Goal: Check status

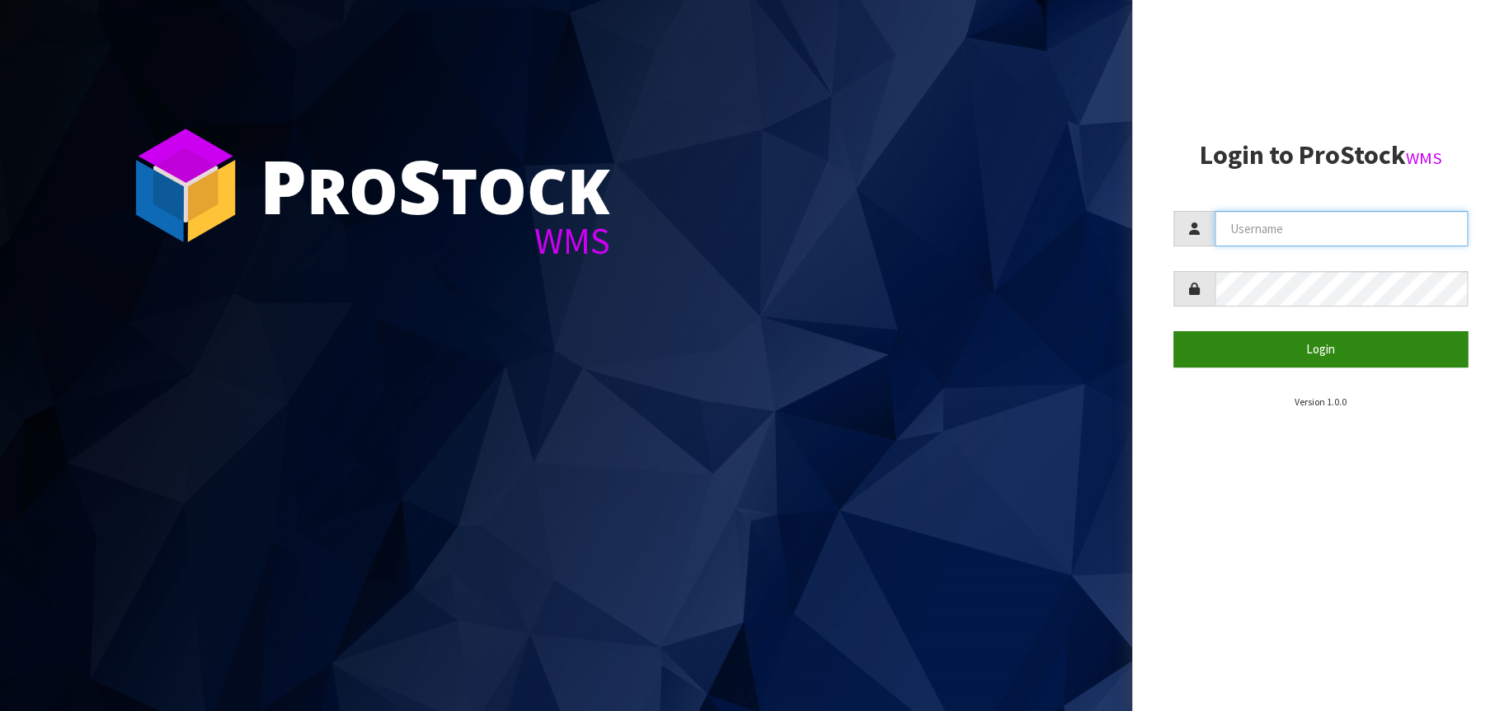
type input "[EMAIL_ADDRESS][DOMAIN_NAME]"
click at [1337, 349] on button "Login" at bounding box center [1320, 348] width 295 height 35
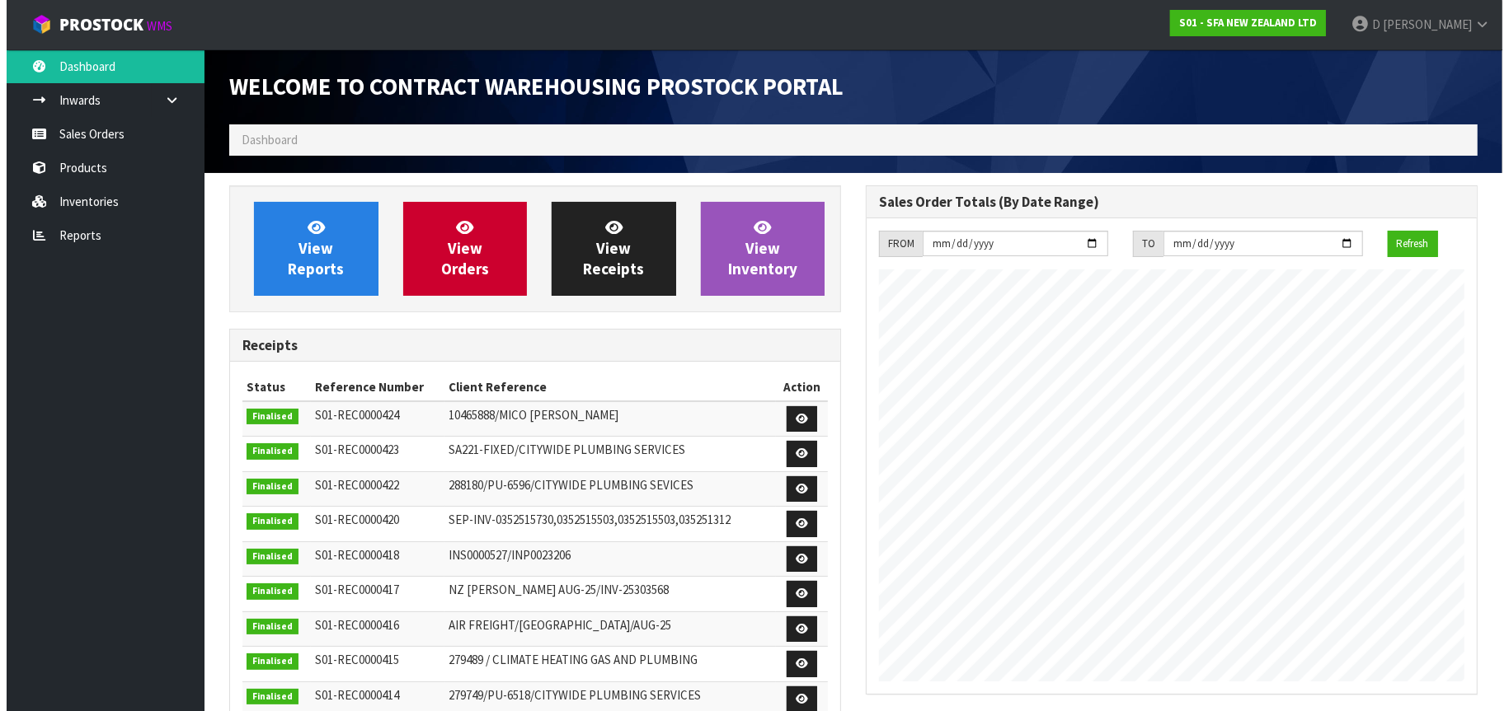
scroll to position [913, 636]
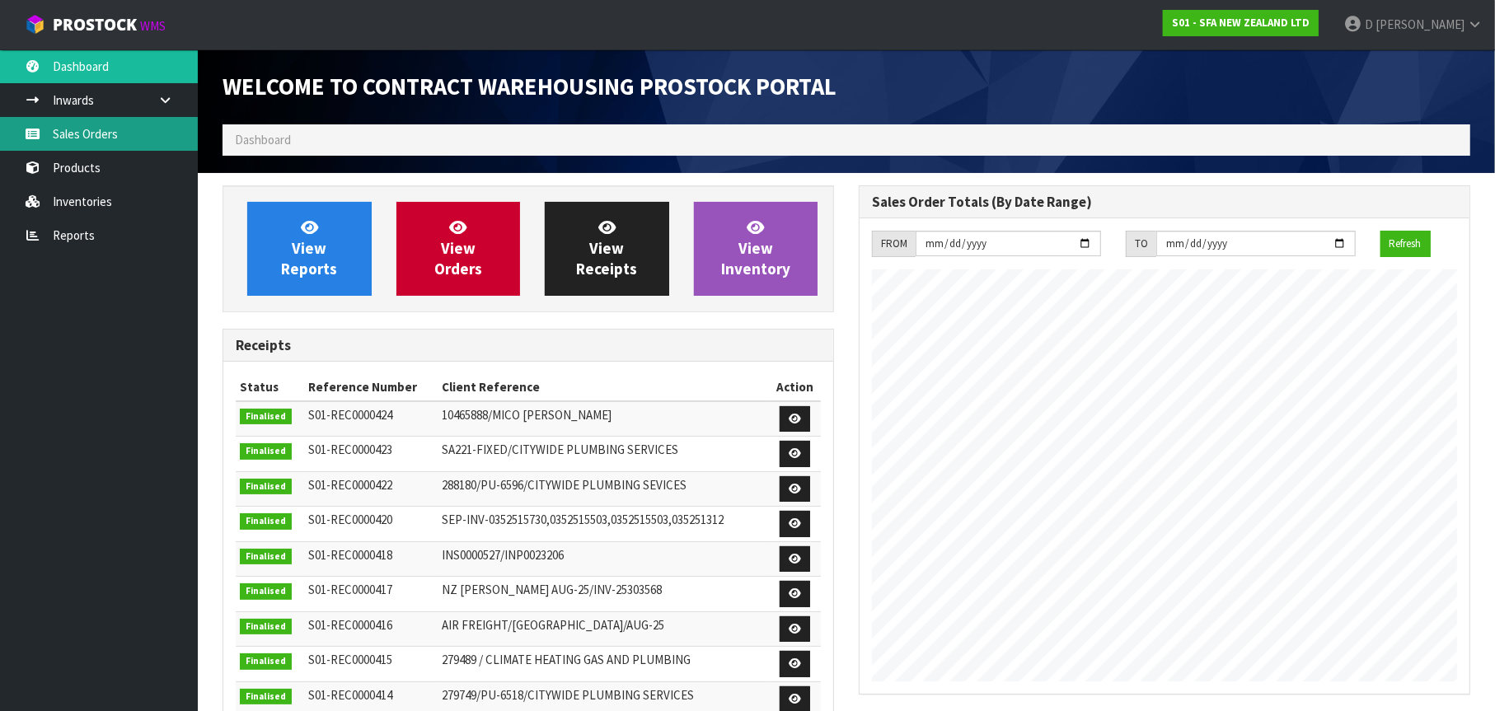
click at [109, 133] on link "Sales Orders" at bounding box center [99, 134] width 198 height 34
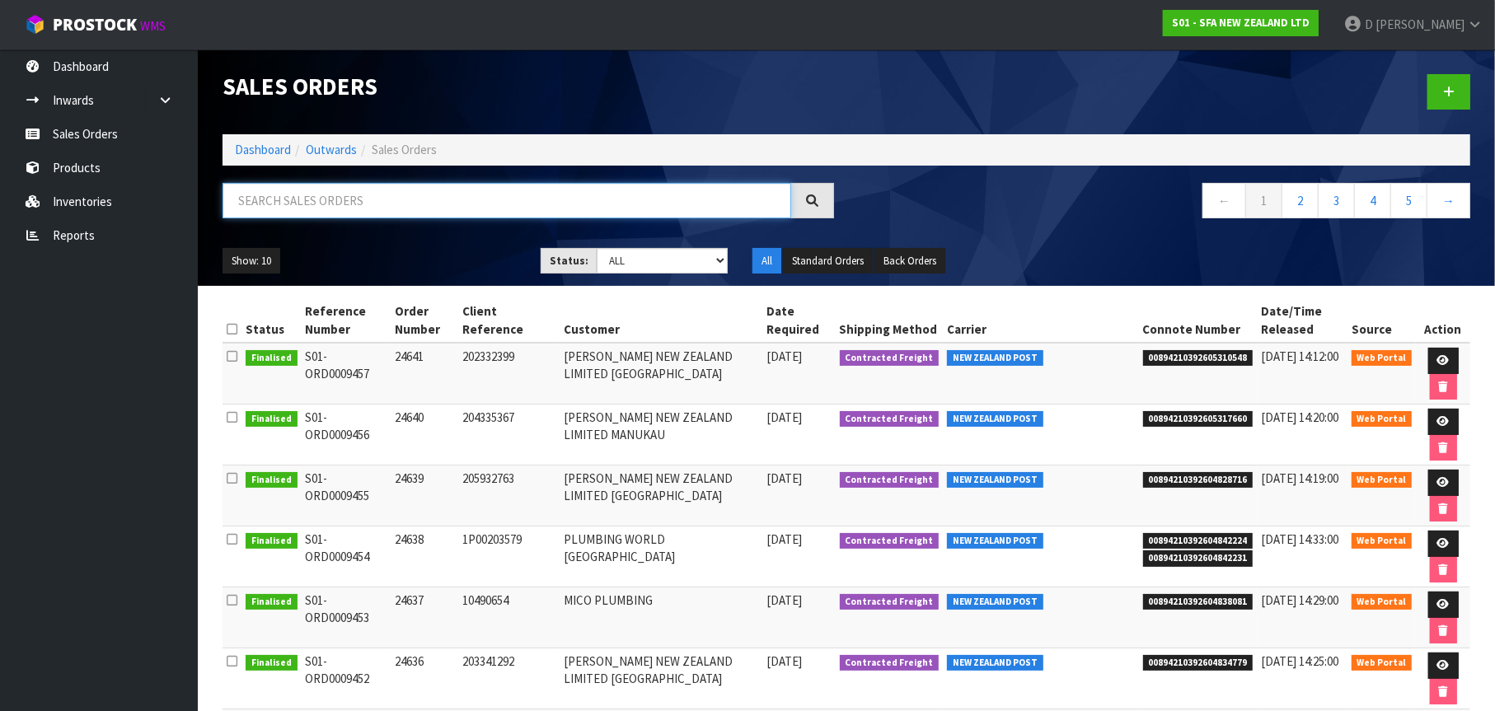
click at [255, 201] on input "text" at bounding box center [507, 200] width 569 height 35
type input "24448"
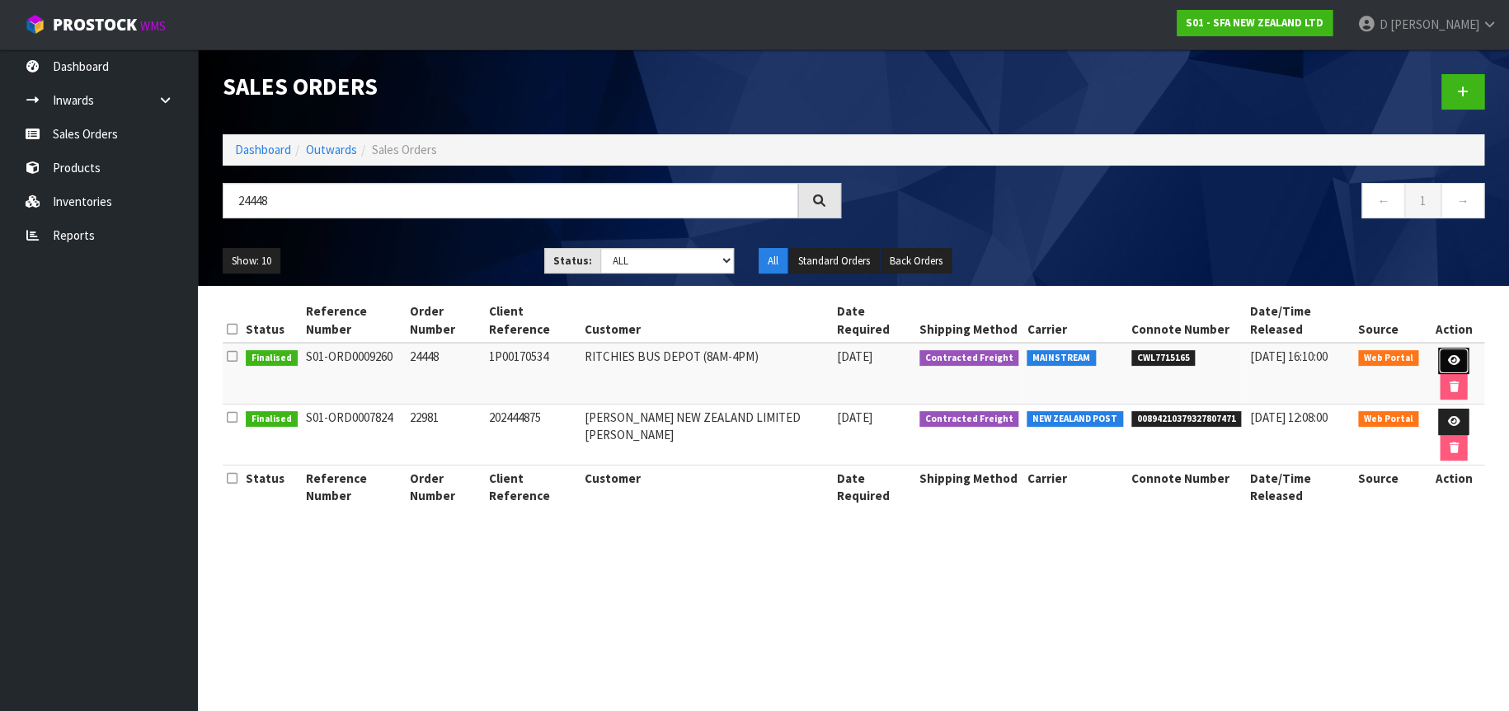
click at [1438, 348] on link at bounding box center [1453, 361] width 31 height 26
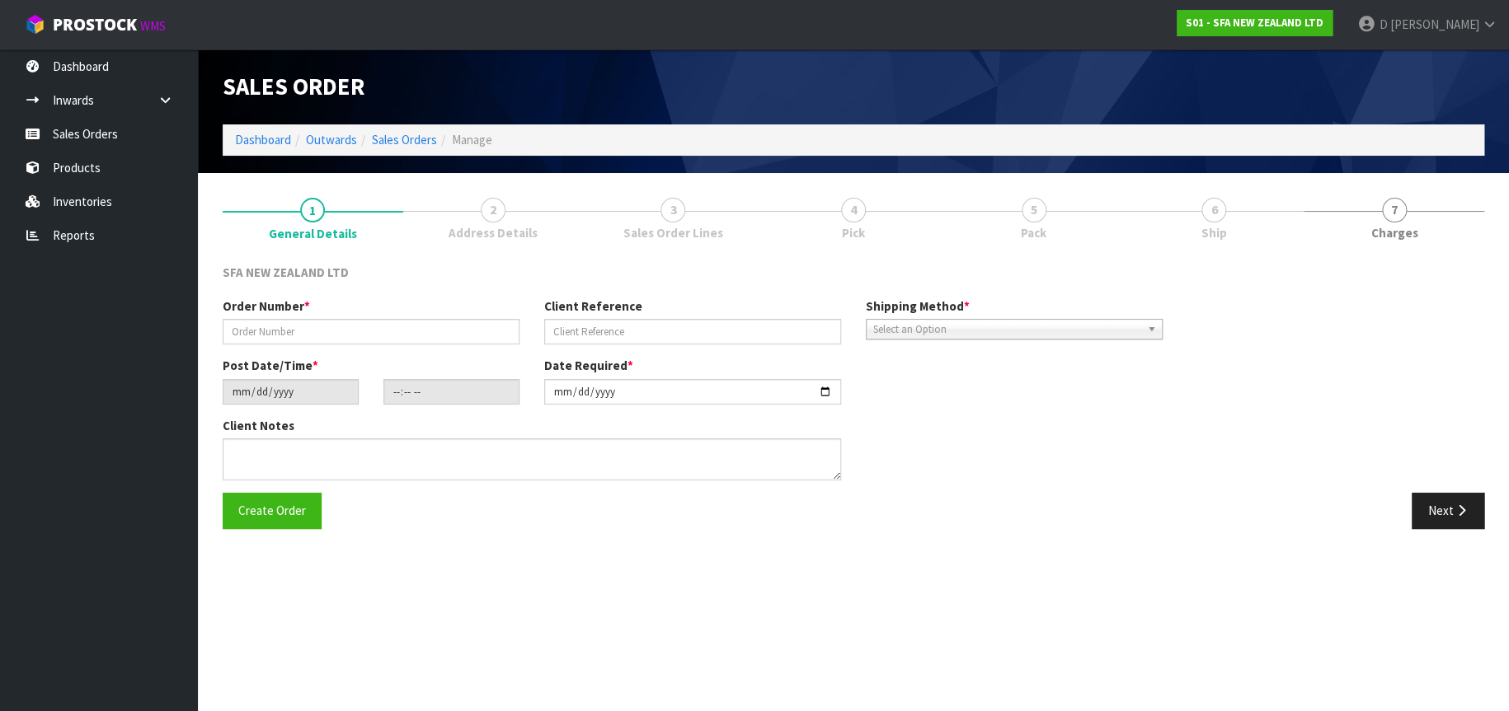
type input "24448"
type input "1P00170534"
type input "[DATE]"
type input "12:55:00.000"
type input "[DATE]"
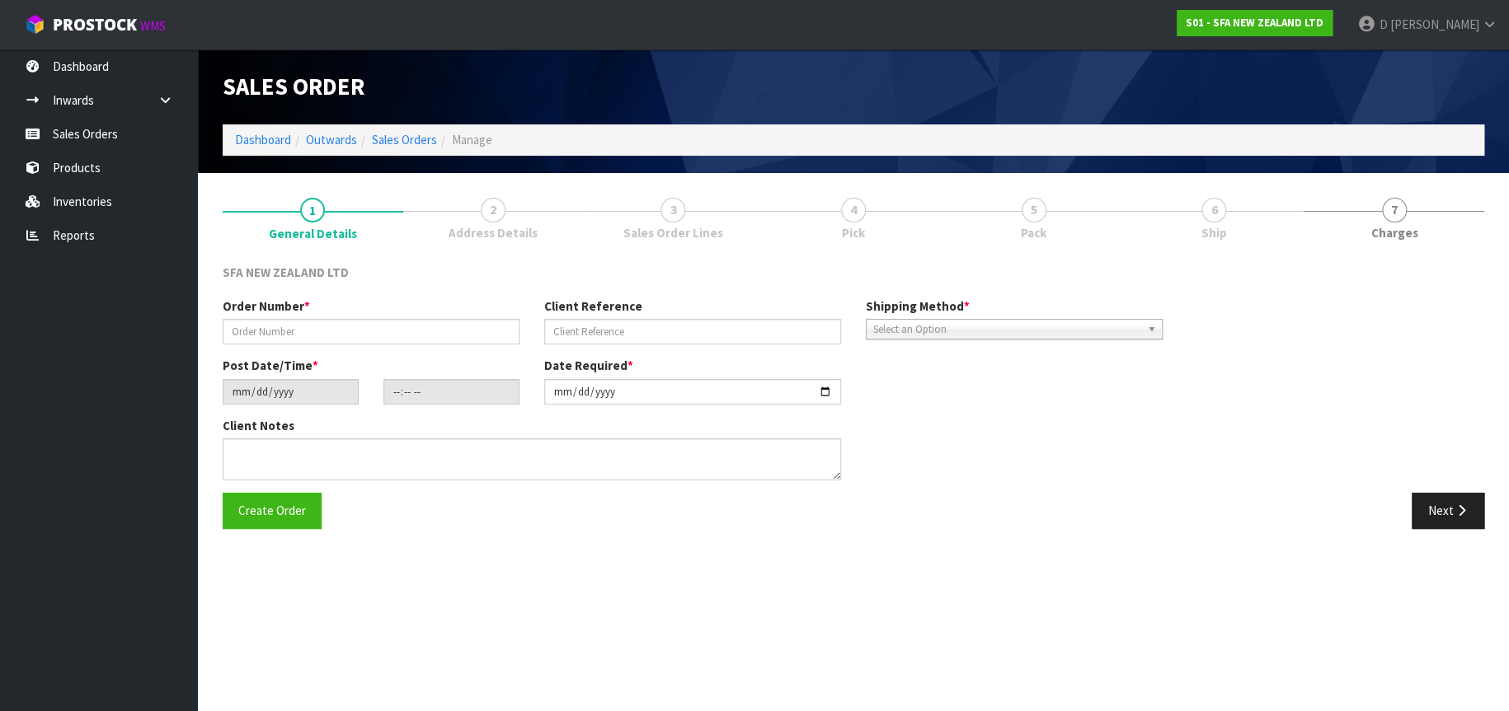
type textarea "SANIFOS ALARM TO GO TANK OF SANIFOS 610 NO FORKLIFT ON SITE - TAIL LIFT REQUIRE…"
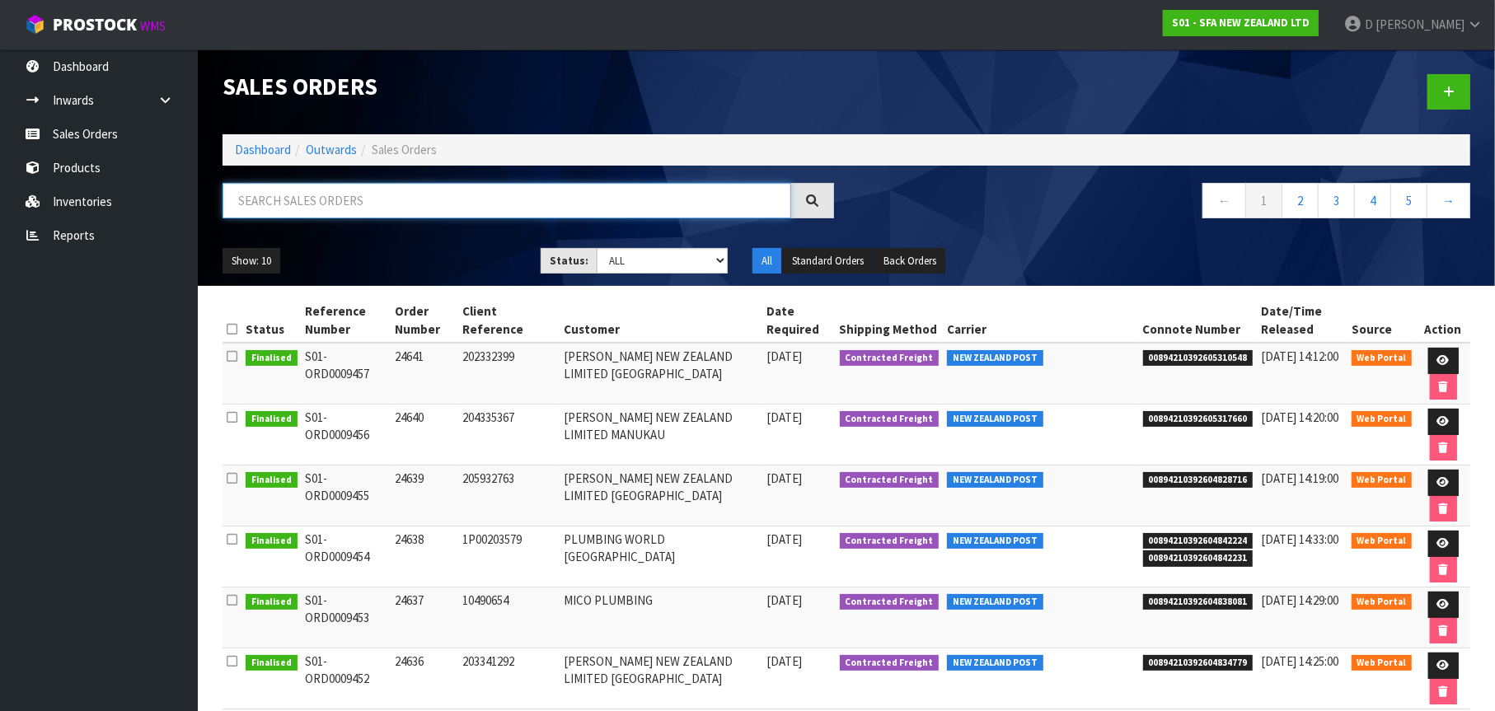
click at [264, 196] on input "text" at bounding box center [507, 200] width 569 height 35
type input "24448"
